Goal: Find specific page/section: Find specific page/section

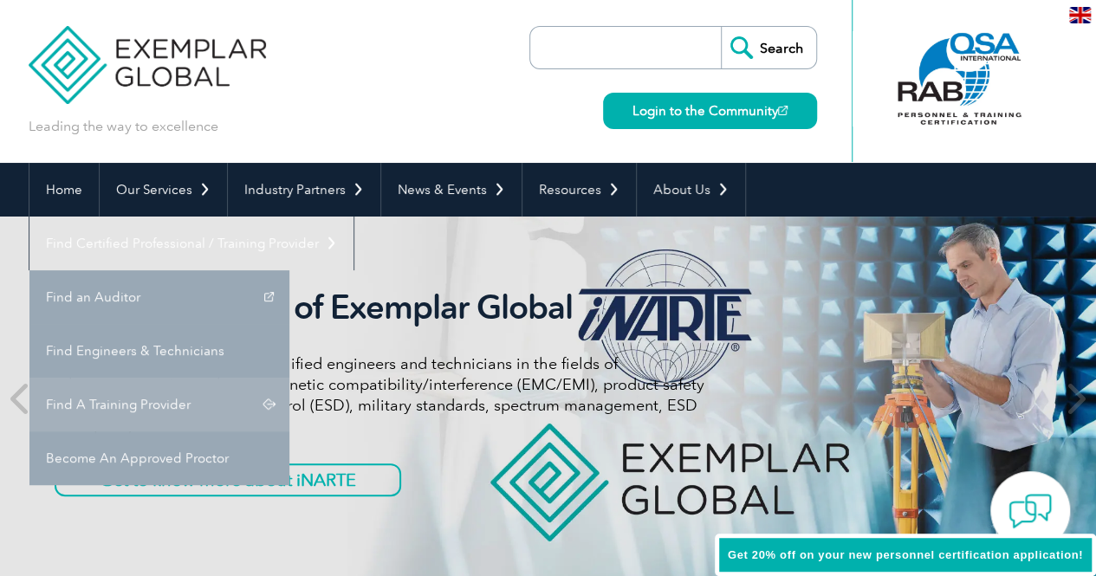
click at [289, 378] on link "Find A Training Provider" at bounding box center [159, 405] width 260 height 54
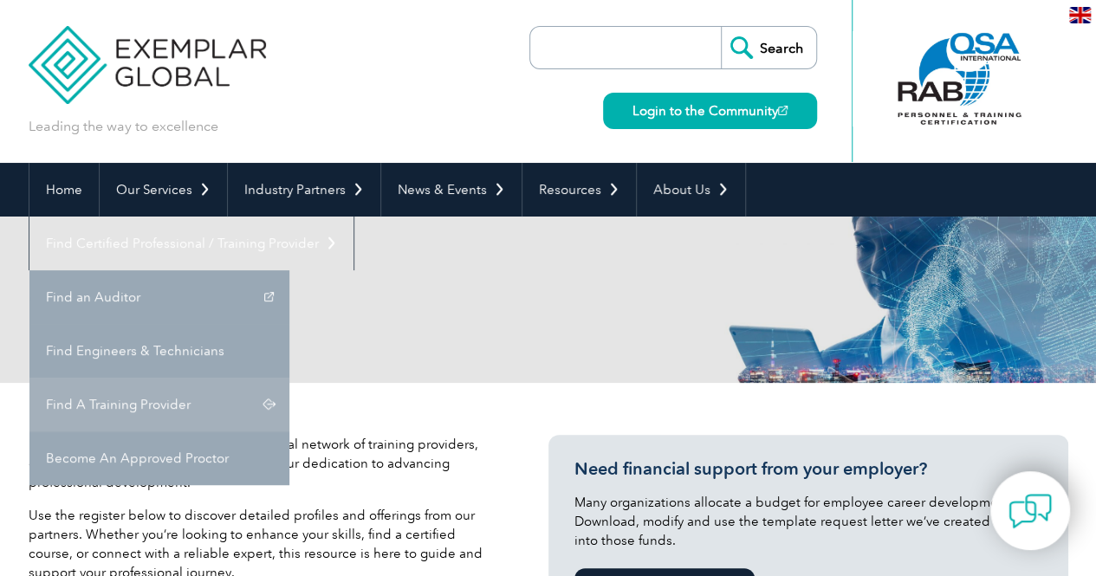
click at [289, 378] on link "Find A Training Provider" at bounding box center [159, 405] width 260 height 54
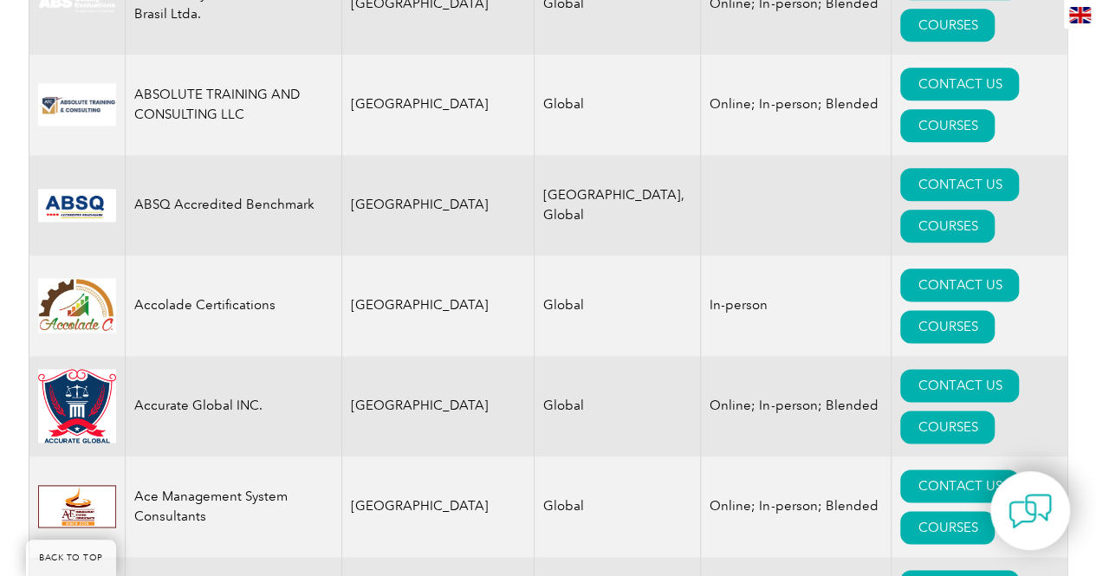
scroll to position [520, 0]
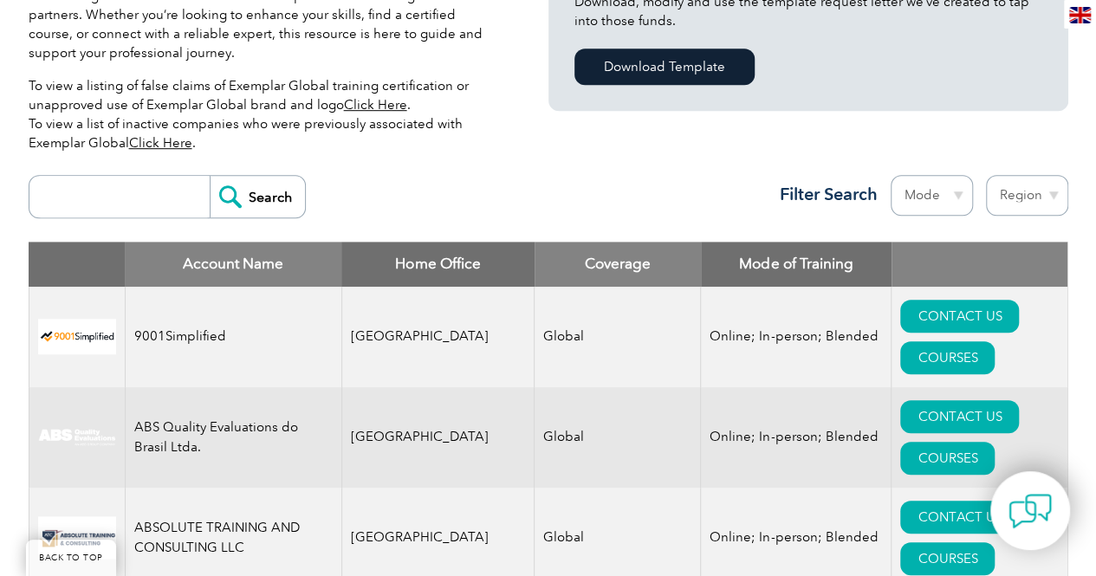
click at [134, 197] on input "search" at bounding box center [123, 197] width 171 height 42
type input "core"
click at [217, 198] on input "Search" at bounding box center [257, 197] width 95 height 42
